Goal: Task Accomplishment & Management: Manage account settings

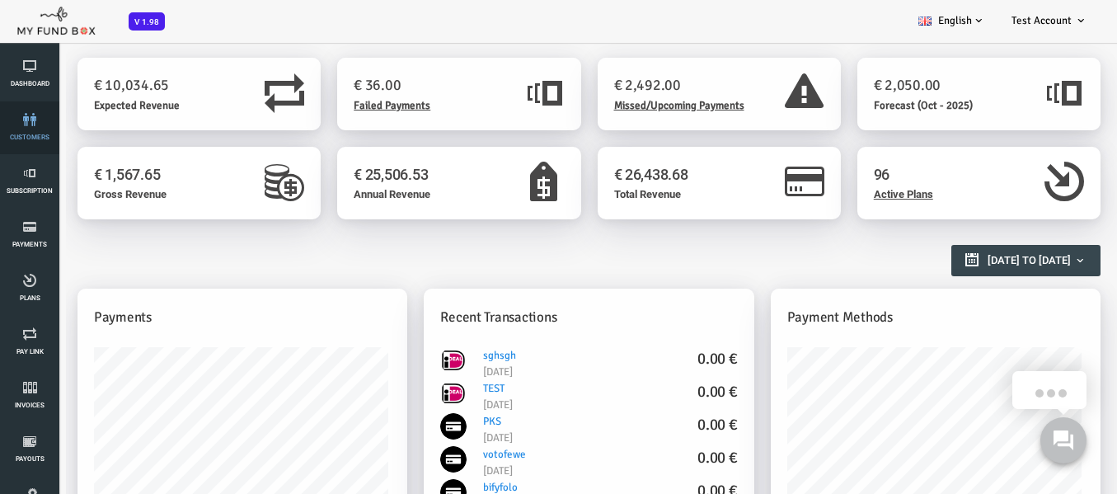
click at [0, 0] on span "customers" at bounding box center [0, 0] width 0 height 0
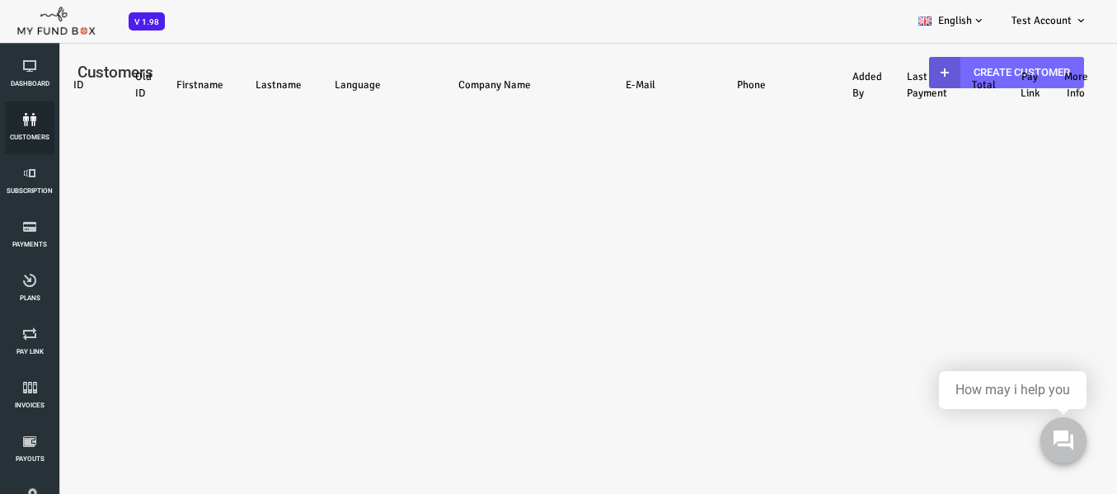
select select "100"
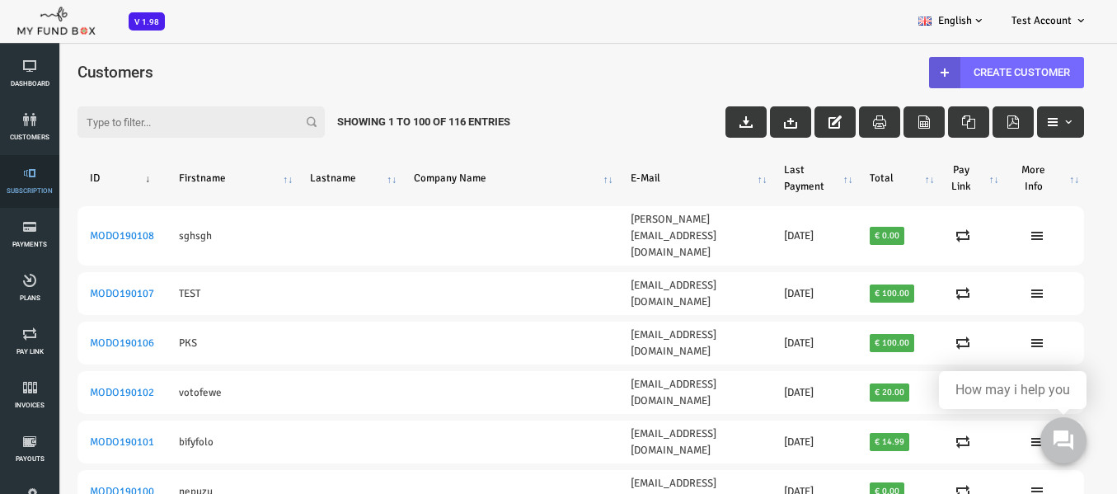
click at [0, 0] on span "Subscription" at bounding box center [0, 0] width 0 height 0
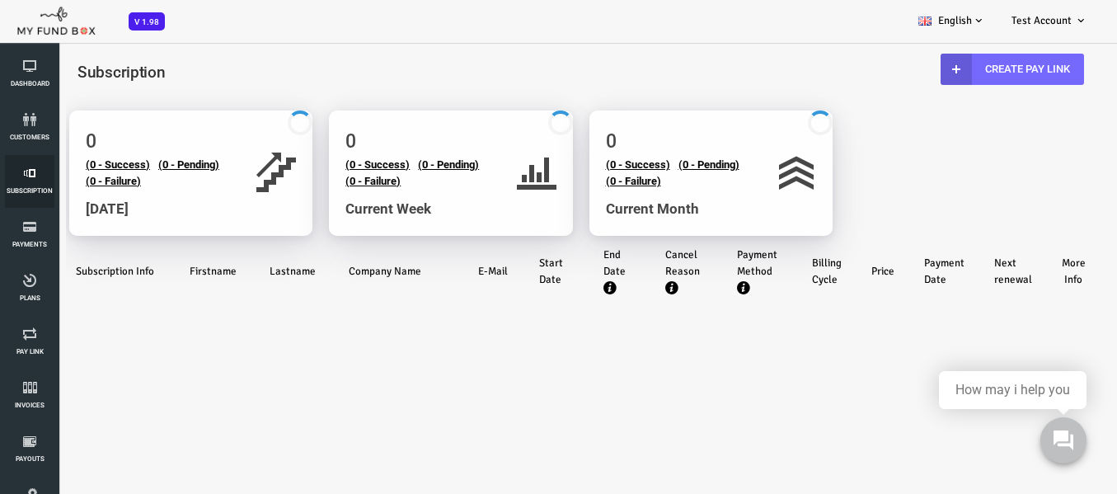
select select "100"
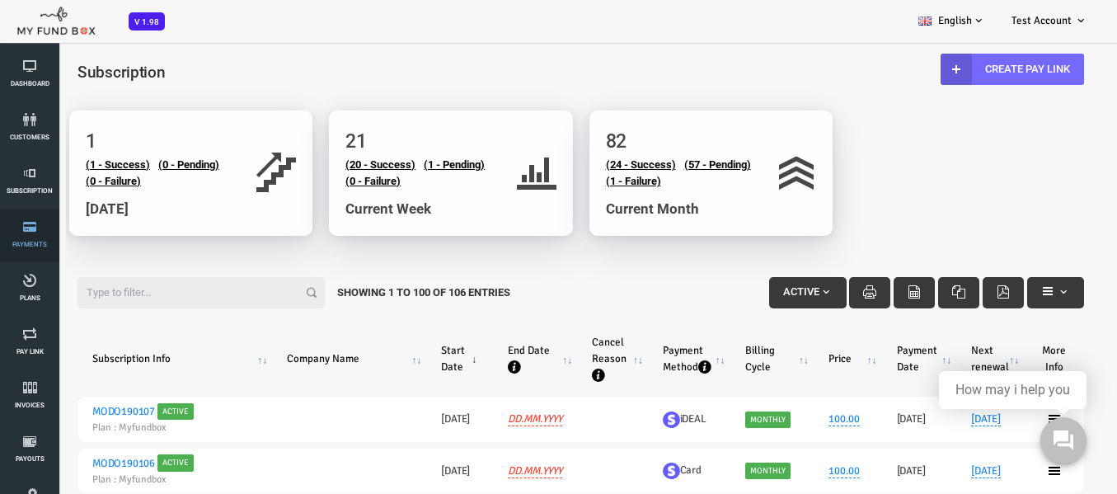
click at [34, 234] on link "Payments" at bounding box center [29, 235] width 49 height 53
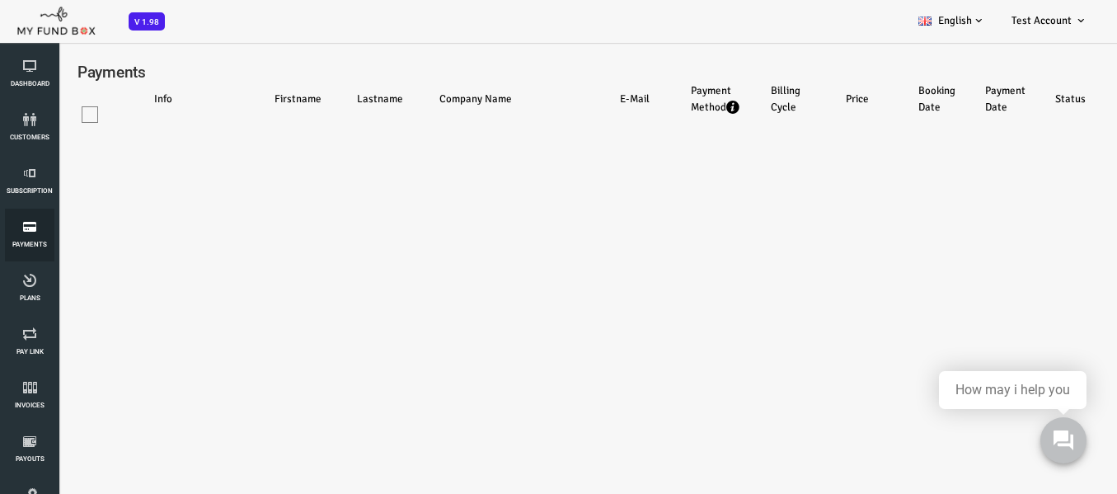
select select "100"
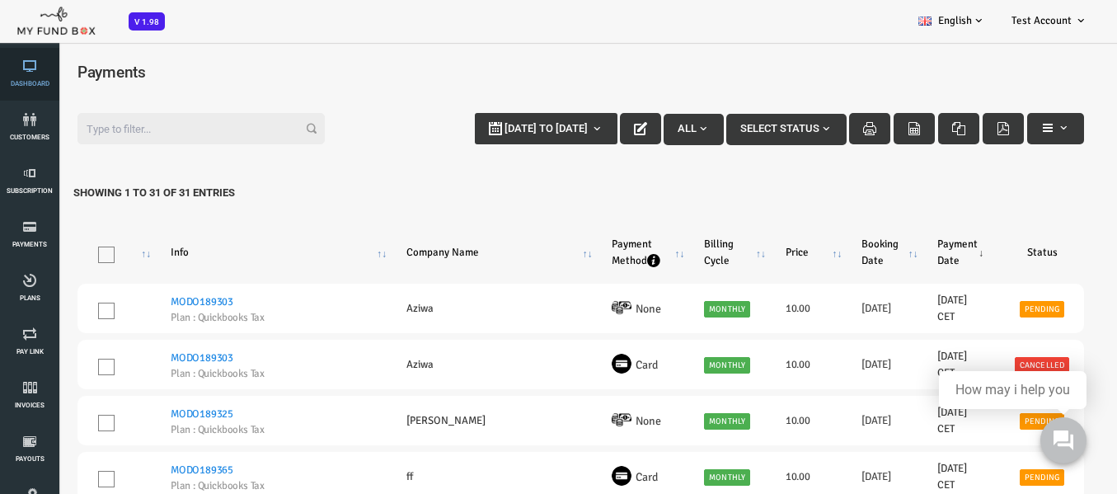
click at [30, 70] on icon at bounding box center [29, 65] width 49 height 13
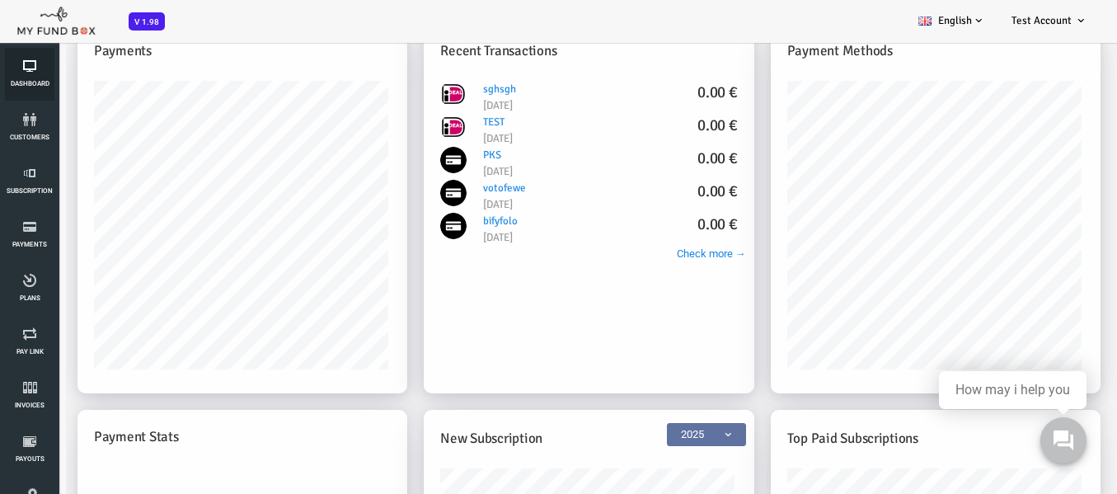
scroll to position [247, 0]
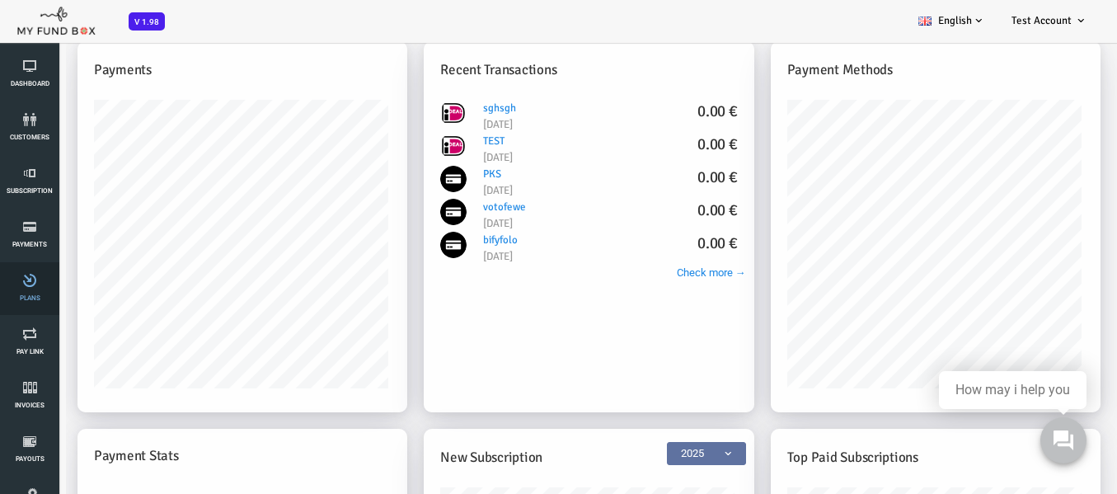
click at [35, 303] on link "Plans" at bounding box center [29, 288] width 49 height 53
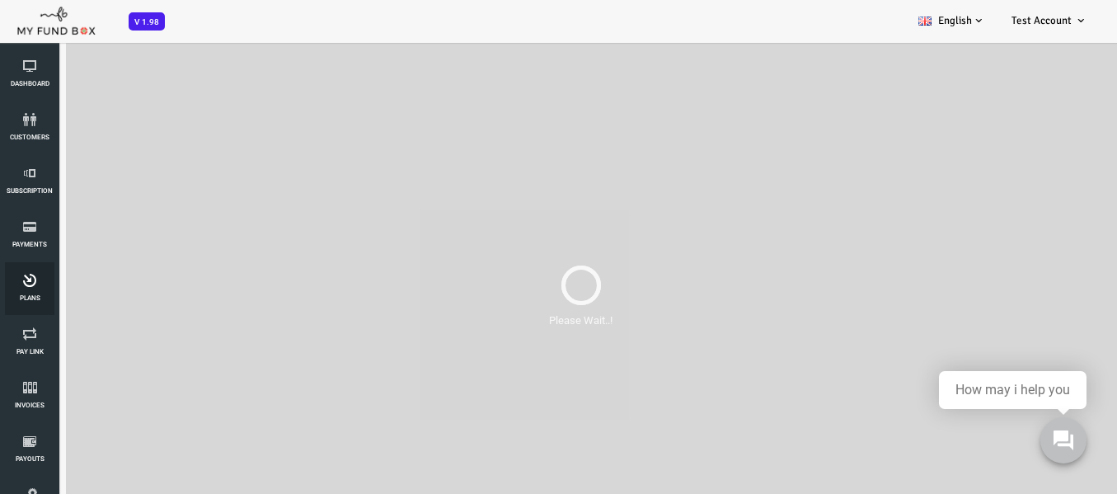
scroll to position [0, 0]
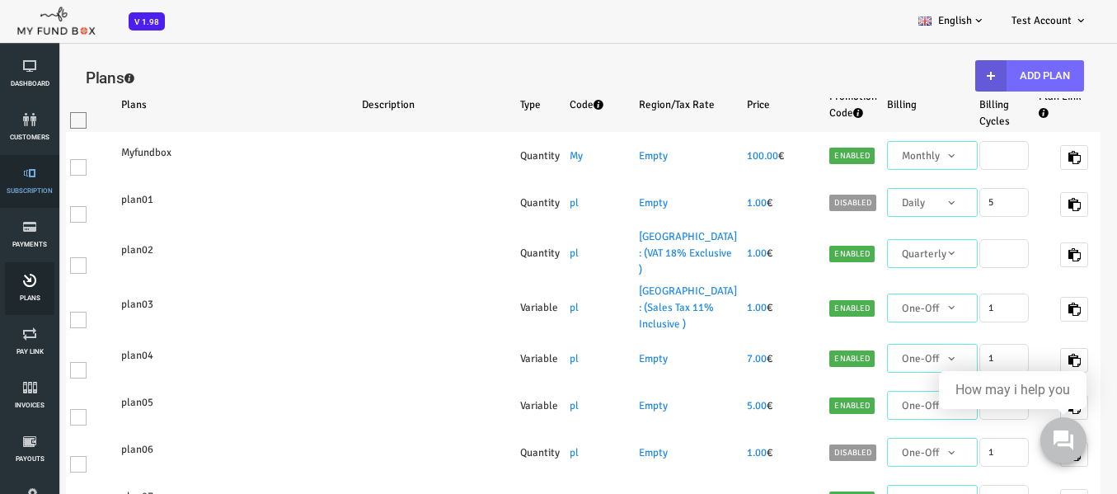
select select "100"
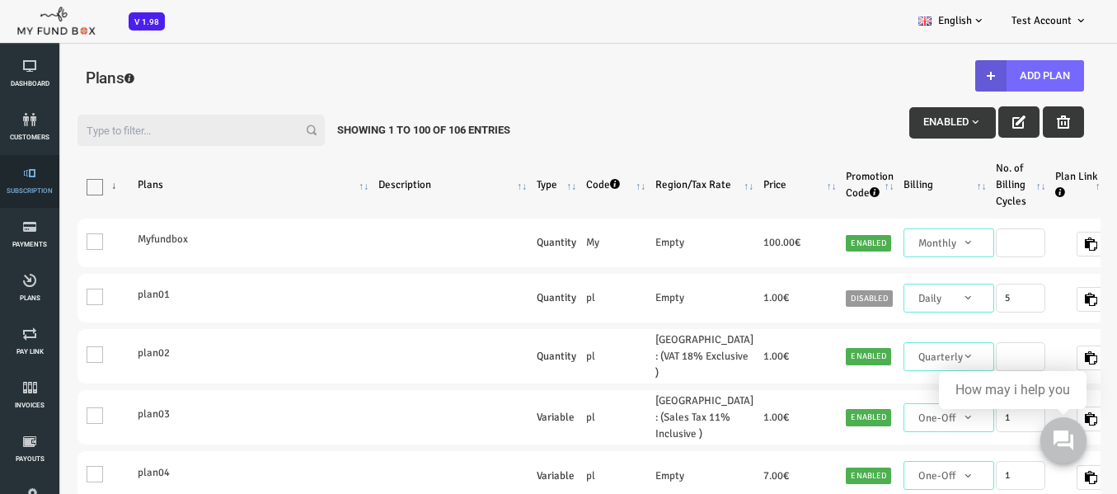
click at [27, 171] on icon at bounding box center [29, 173] width 49 height 13
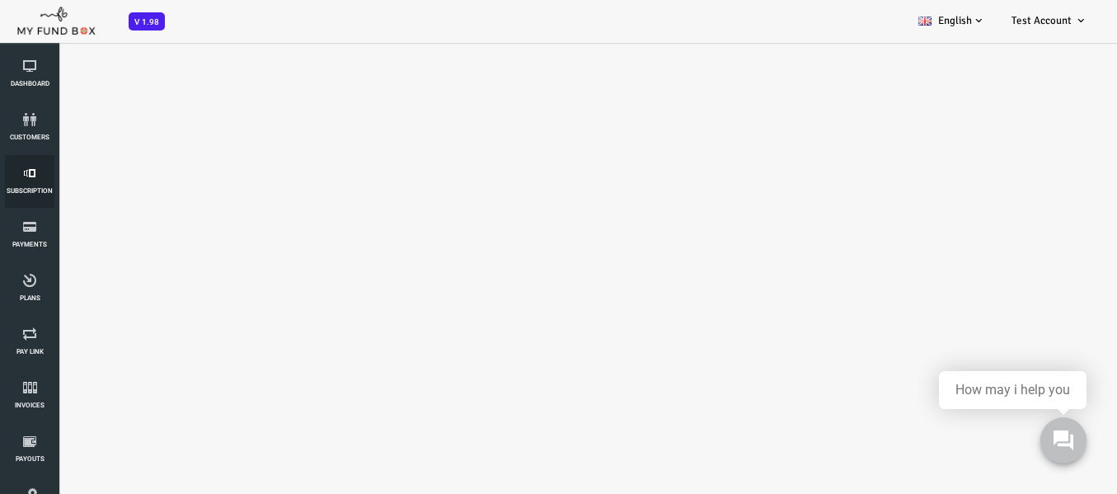
select select "100"
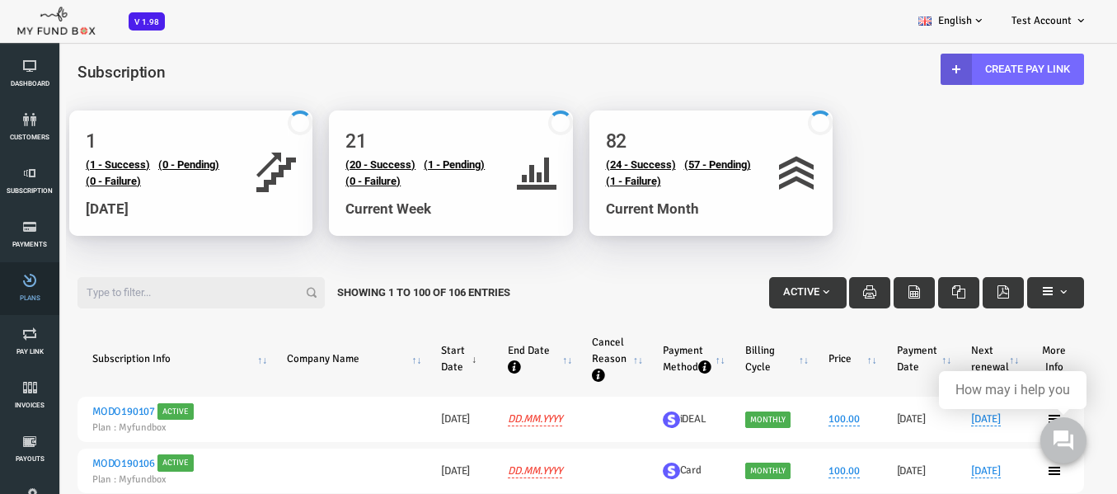
click at [37, 283] on icon at bounding box center [29, 280] width 49 height 13
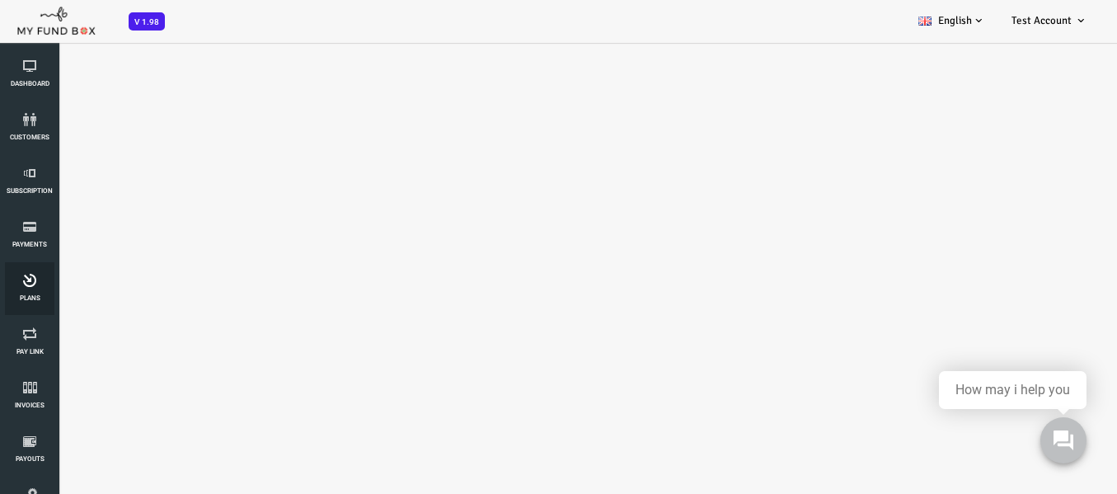
select select "100"
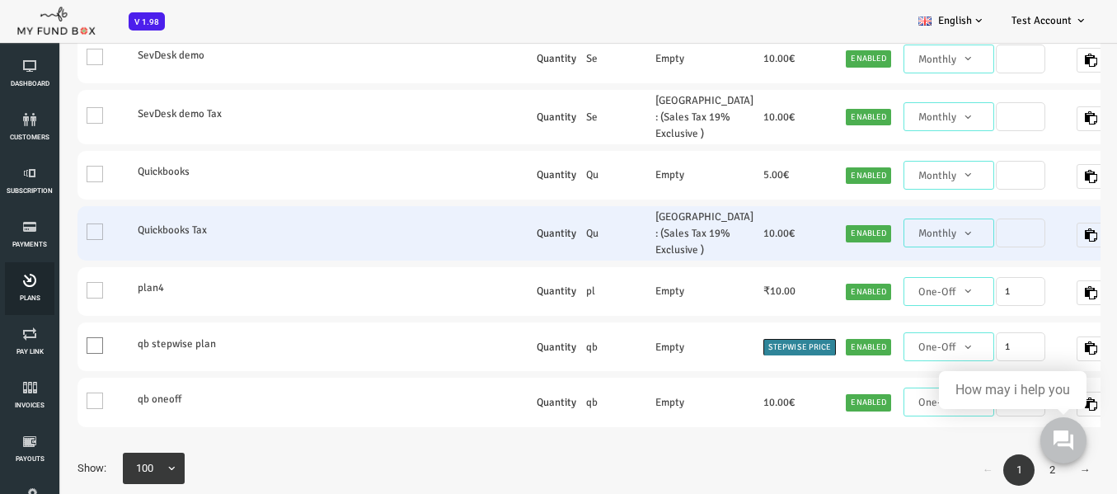
scroll to position [46, 0]
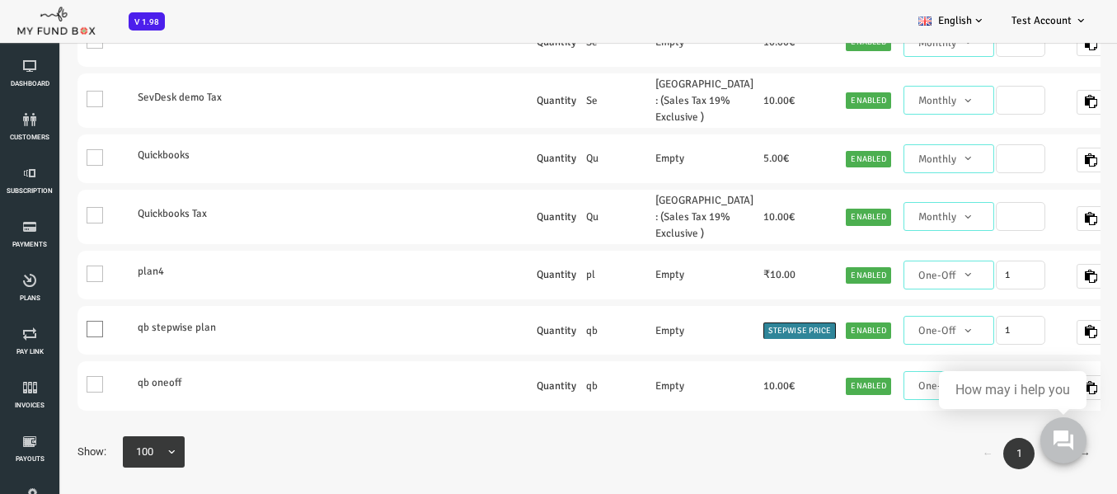
click at [1034, 439] on body "0" at bounding box center [1063, 440] width 74 height 74
click at [1030, 442] on body "0" at bounding box center [1063, 440] width 74 height 74
drag, startPoint x: 1071, startPoint y: 383, endPoint x: 1097, endPoint y: 219, distance: 166.2
click at [1097, 403] on html "0" at bounding box center [1063, 440] width 74 height 74
click at [120, 444] on span "100" at bounding box center [116, 452] width 48 height 16
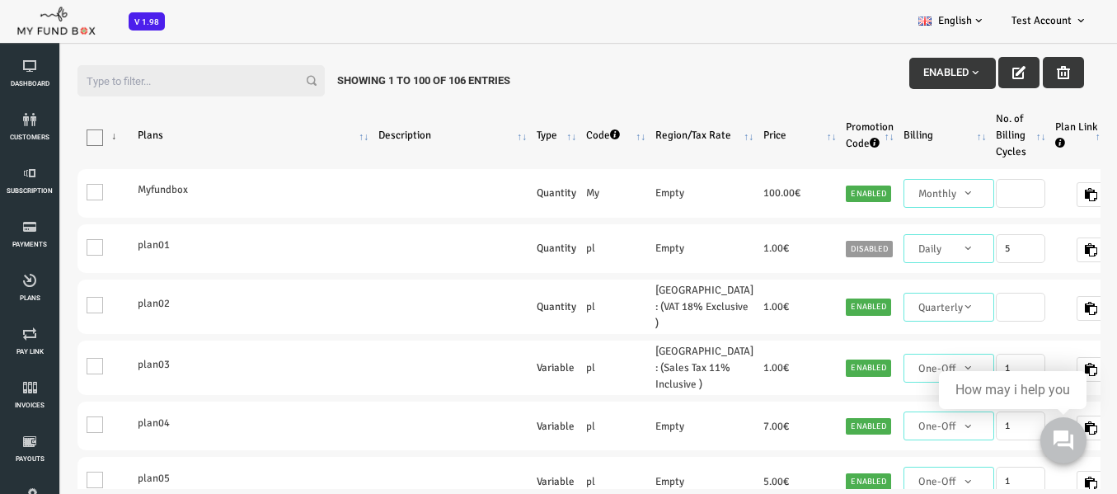
scroll to position [0, 0]
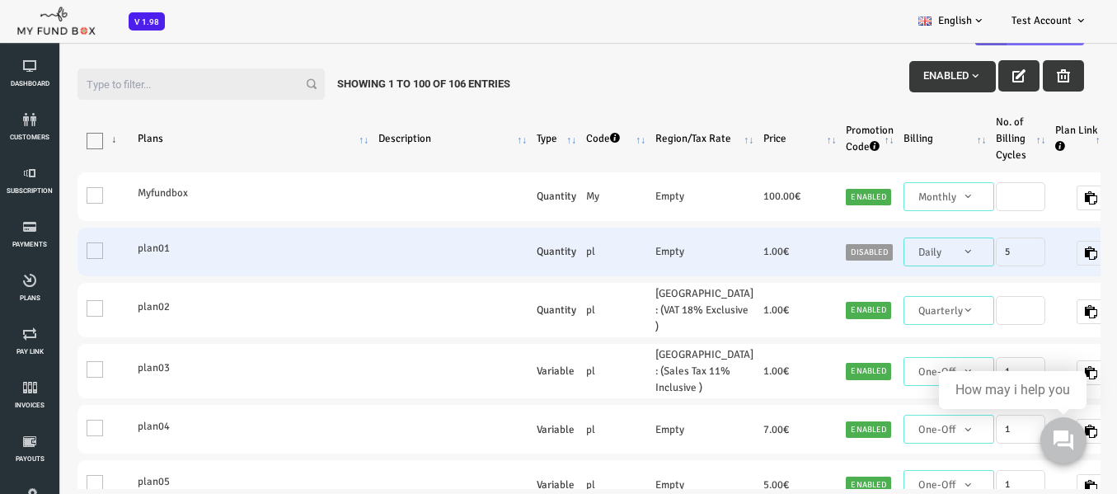
click at [48, 257] on td "One" at bounding box center [60, 252] width 55 height 49
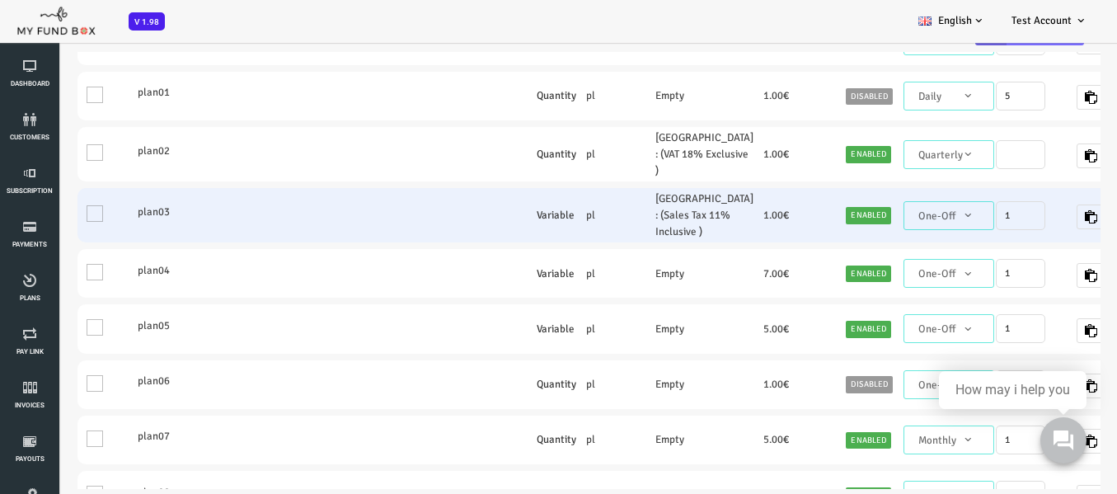
scroll to position [82, 0]
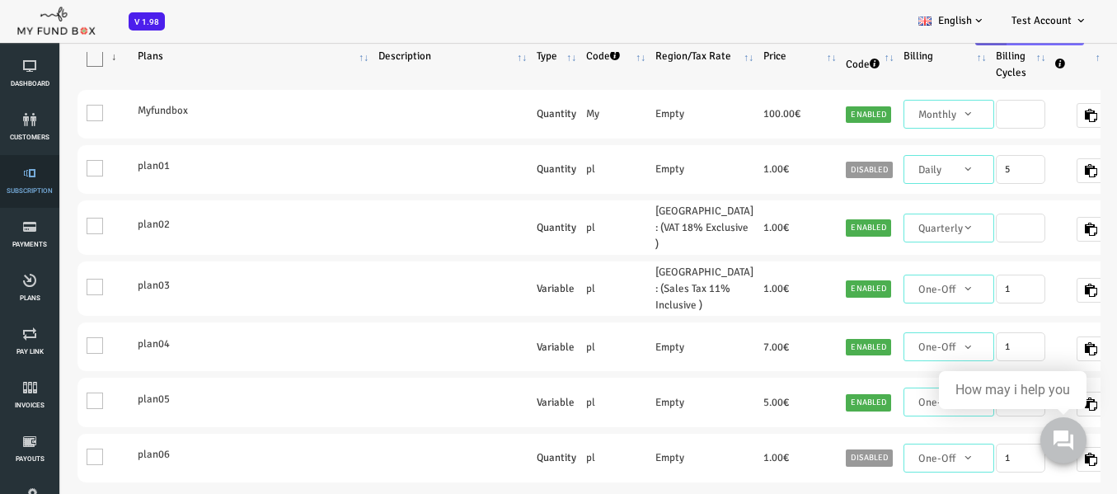
click at [26, 181] on link "Subscription" at bounding box center [29, 181] width 49 height 53
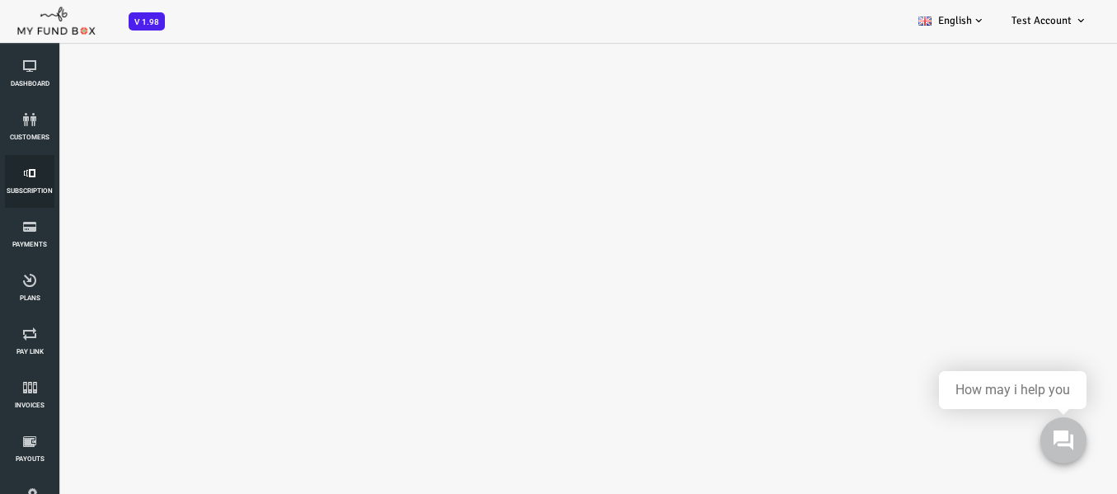
select select "100"
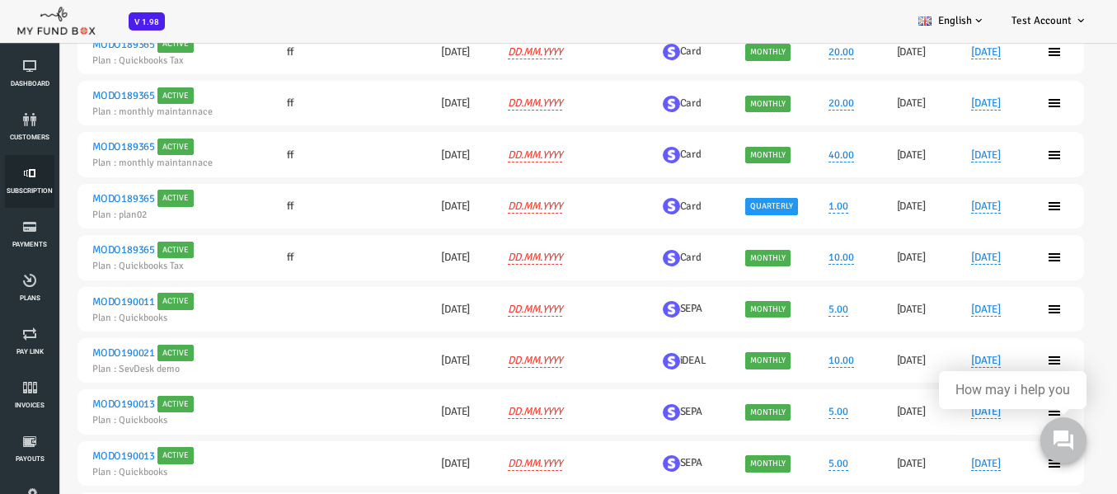
scroll to position [1566, 0]
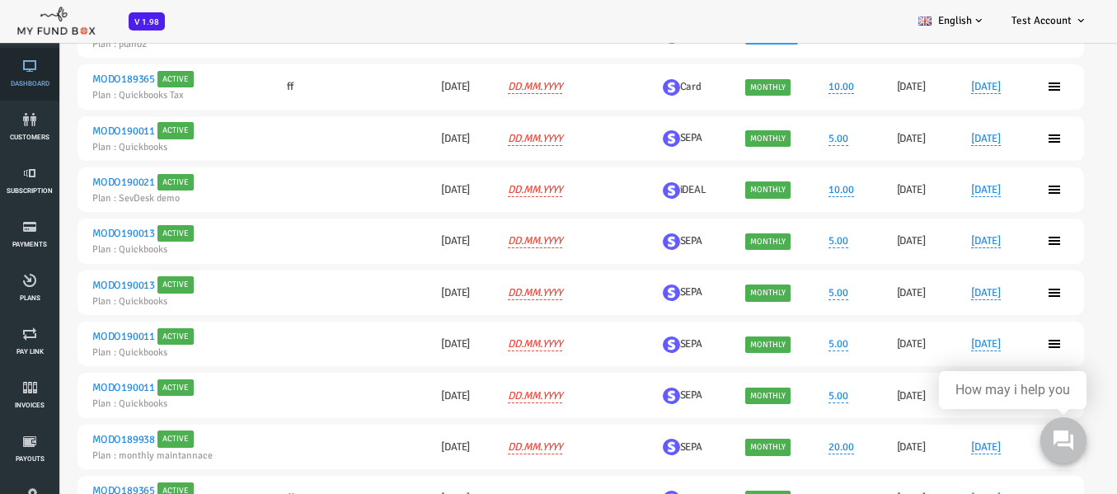
click at [25, 65] on icon at bounding box center [29, 65] width 49 height 13
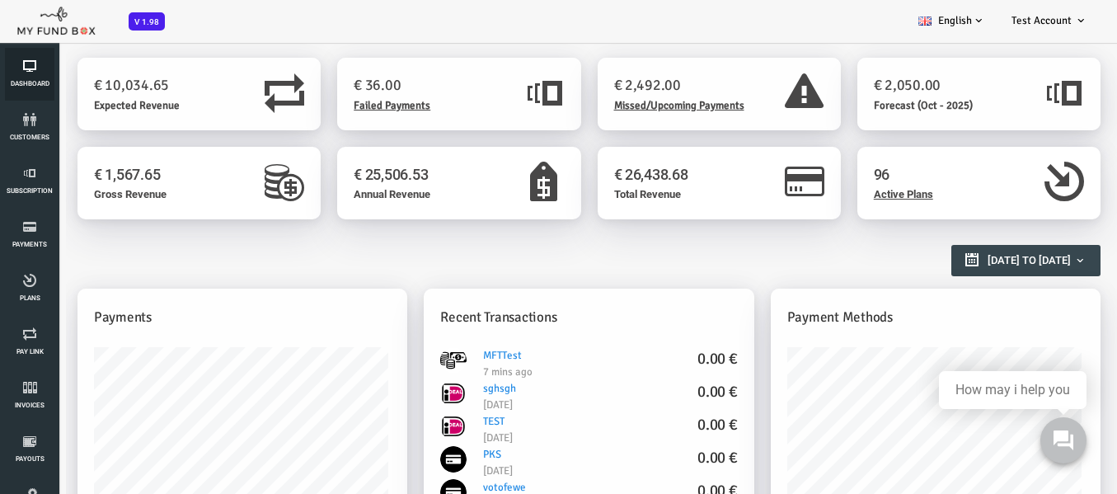
scroll to position [0, 0]
